Goal: Check status

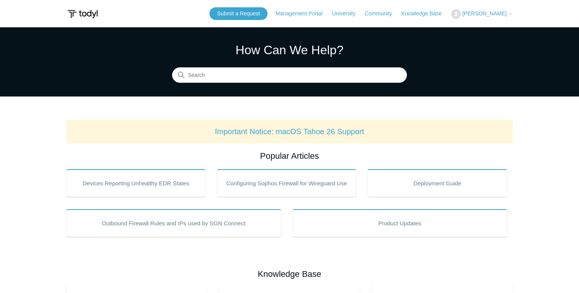
click at [487, 18] on button "[PERSON_NAME]" at bounding box center [482, 14] width 62 height 10
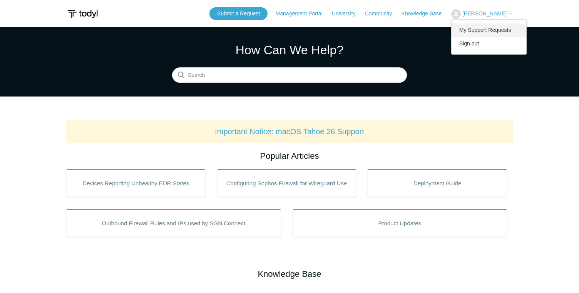
click at [480, 31] on link "My Support Requests" at bounding box center [488, 29] width 75 height 13
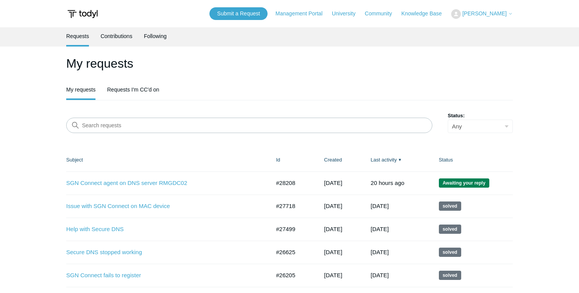
click at [173, 179] on td "SGN Connect agent on DNS server RMGDC02 #28208 6 days ago Awaiting your reply" at bounding box center [167, 183] width 202 height 23
click at [160, 185] on link "SGN Connect agent on DNS server RMGDC02" at bounding box center [162, 183] width 192 height 9
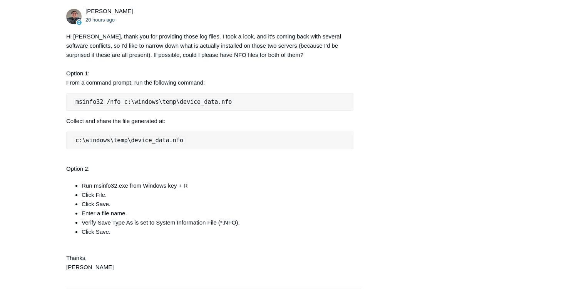
scroll to position [670, 0]
